Goal: Find specific page/section: Find specific page/section

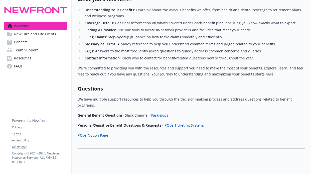
scroll to position [193, 1]
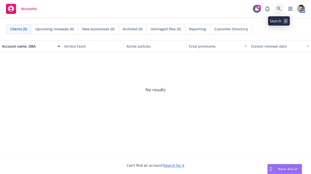
click at [277, 9] on icon at bounding box center [279, 9] width 5 height 5
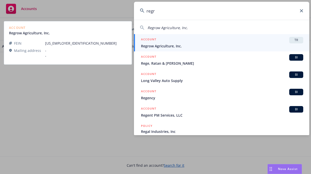
type input "regr"
click at [168, 45] on span "Regrow Agriculture, Inc." at bounding box center [222, 45] width 162 height 5
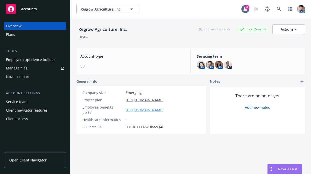
click at [164, 107] on link "https://app.newfront.com/employee/d066e85c-0888-4bbf-94bd-4c30a5e91c6d" at bounding box center [145, 109] width 38 height 5
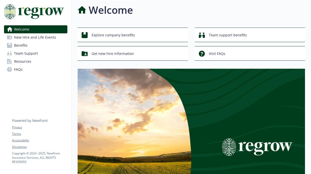
scroll to position [2, 0]
